Goal: Information Seeking & Learning: Learn about a topic

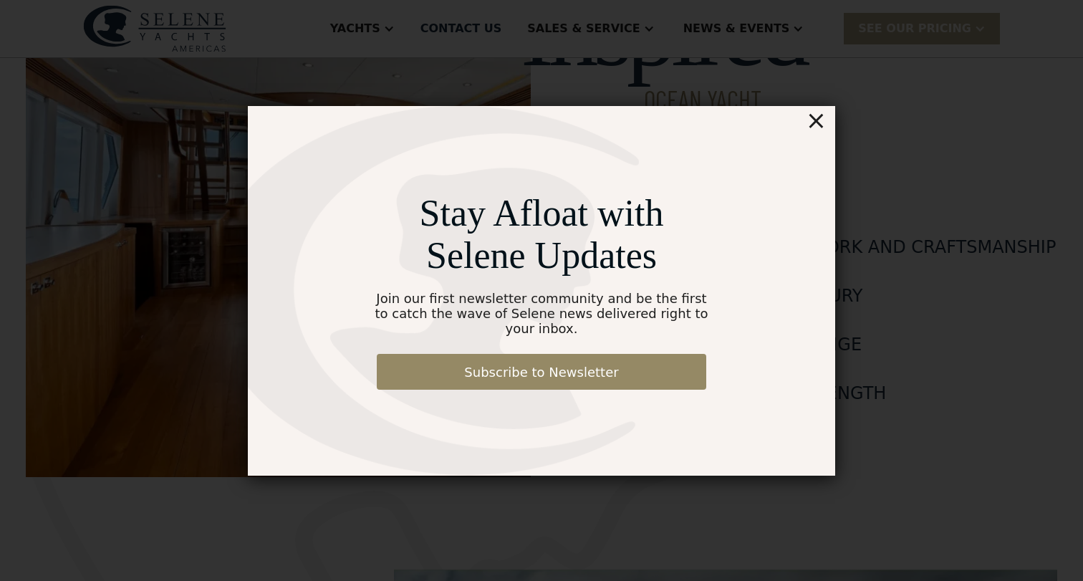
click at [821, 131] on div "×" at bounding box center [816, 120] width 21 height 29
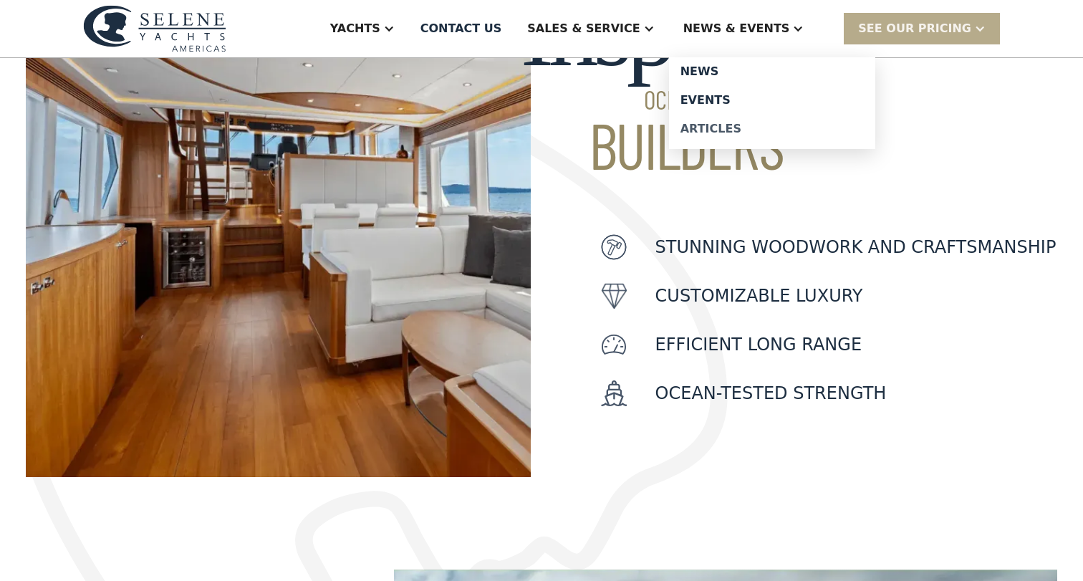
click at [745, 128] on div "Articles" at bounding box center [772, 128] width 183 height 11
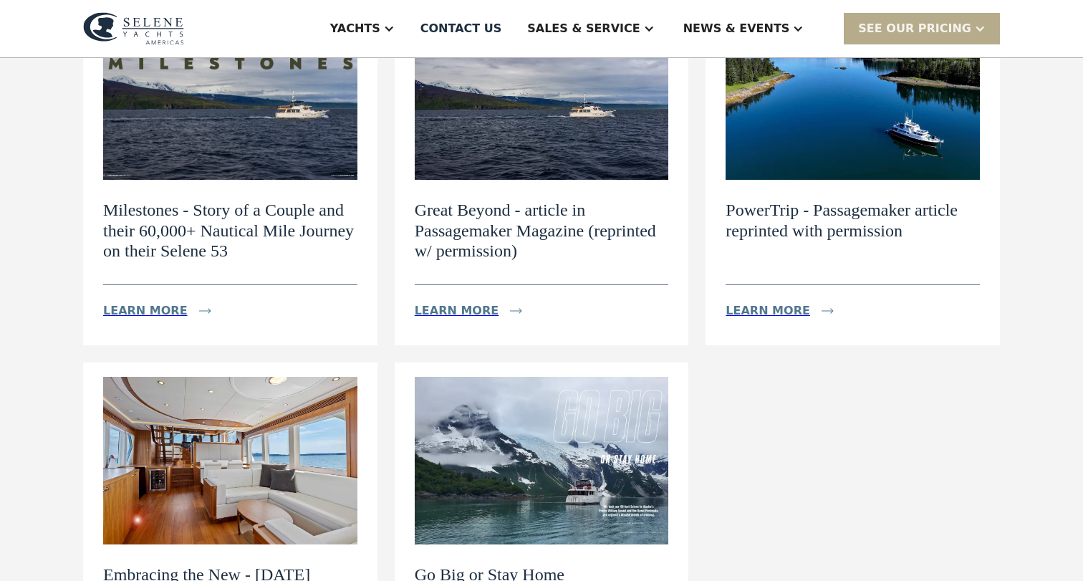
scroll to position [239, 0]
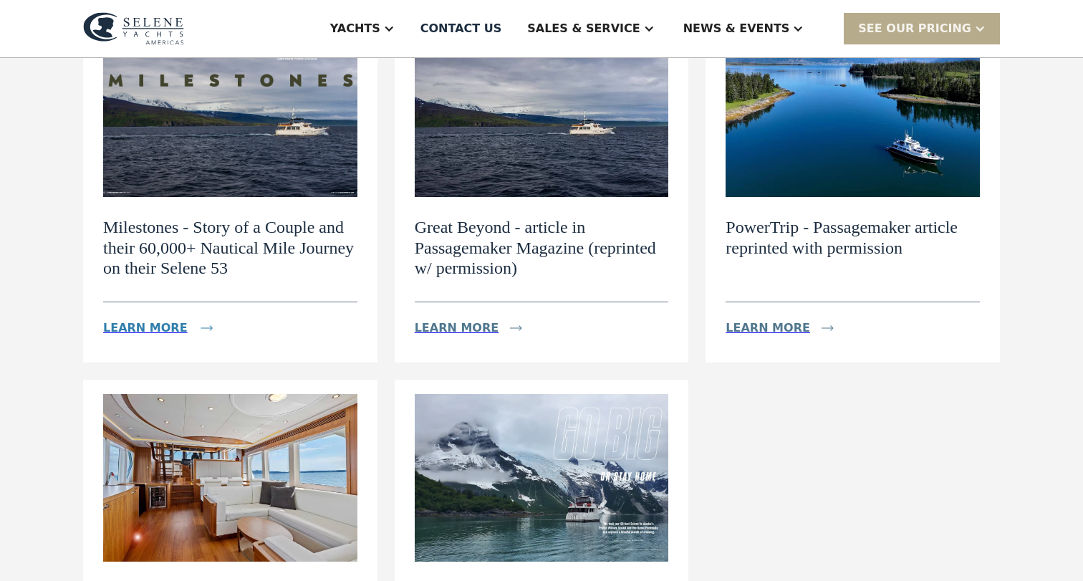
click at [160, 335] on div "Learn more" at bounding box center [145, 328] width 85 height 17
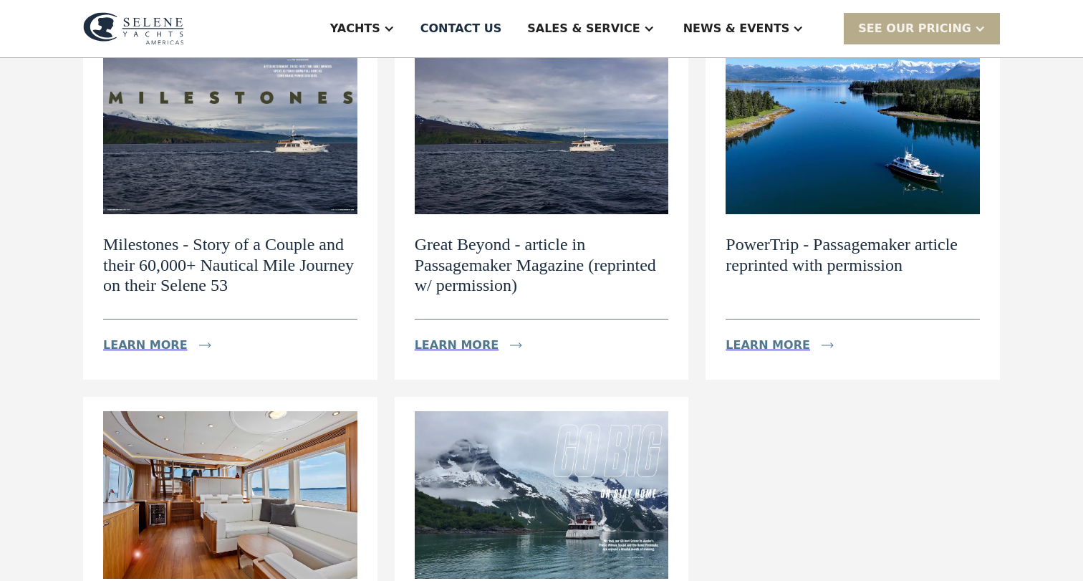
scroll to position [0, 0]
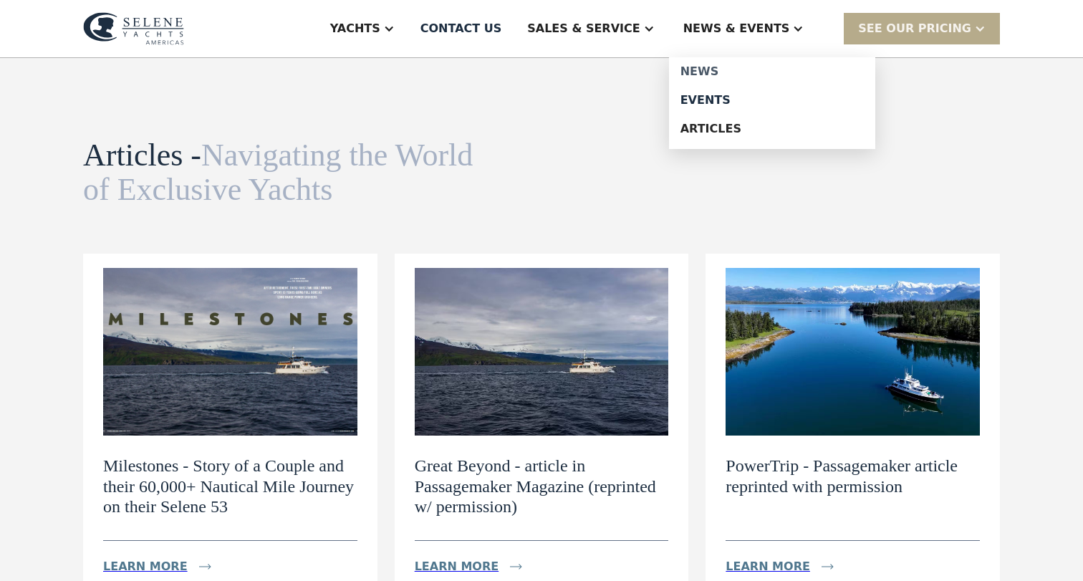
click at [725, 75] on div "News" at bounding box center [772, 71] width 183 height 11
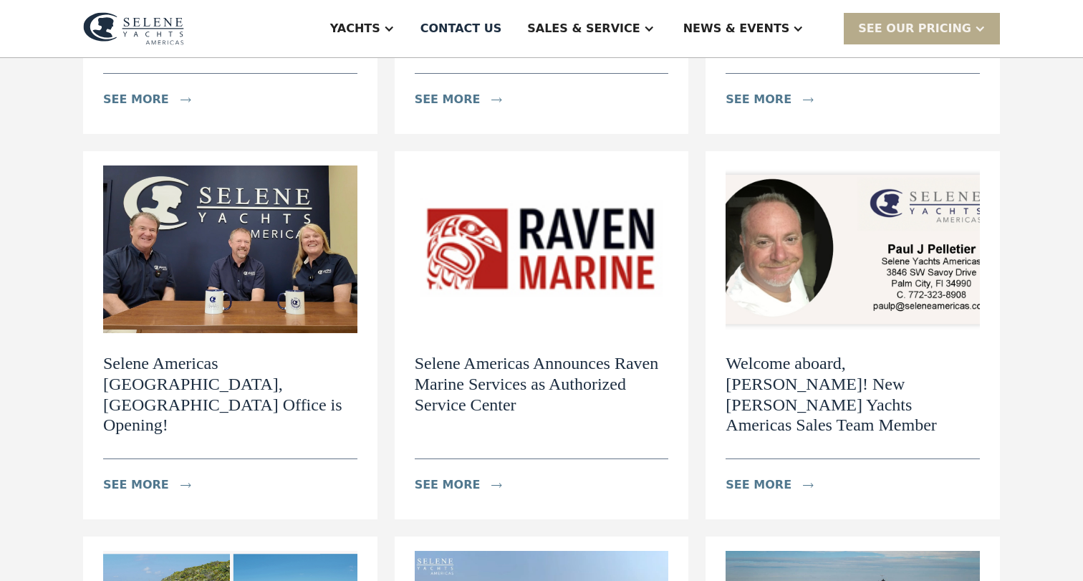
scroll to position [334, 0]
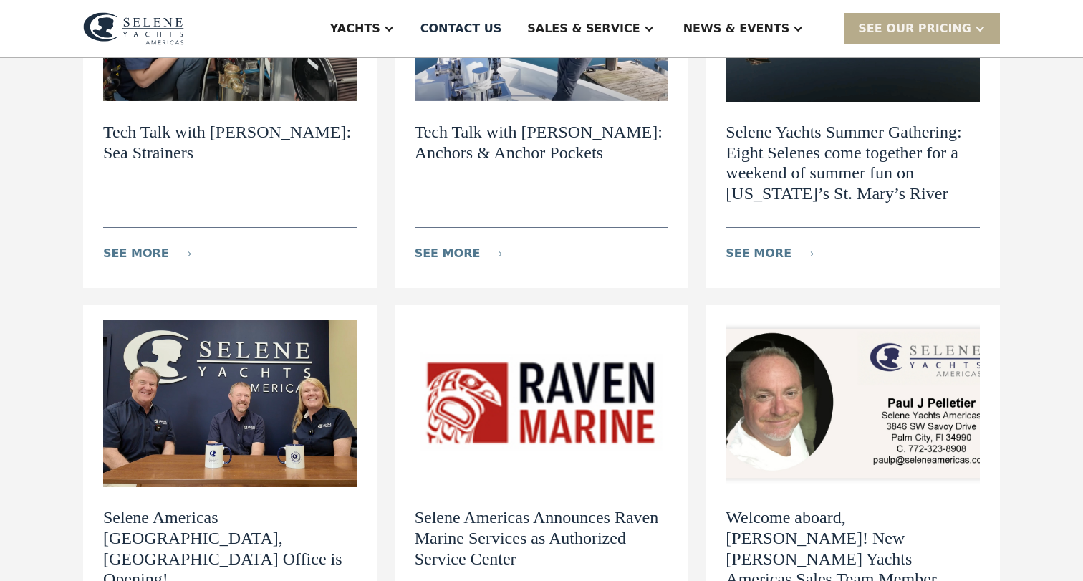
click at [318, 139] on h2 "Tech Talk with [PERSON_NAME]: Sea Strainers" at bounding box center [230, 143] width 254 height 42
